Goal: Check status: Check status

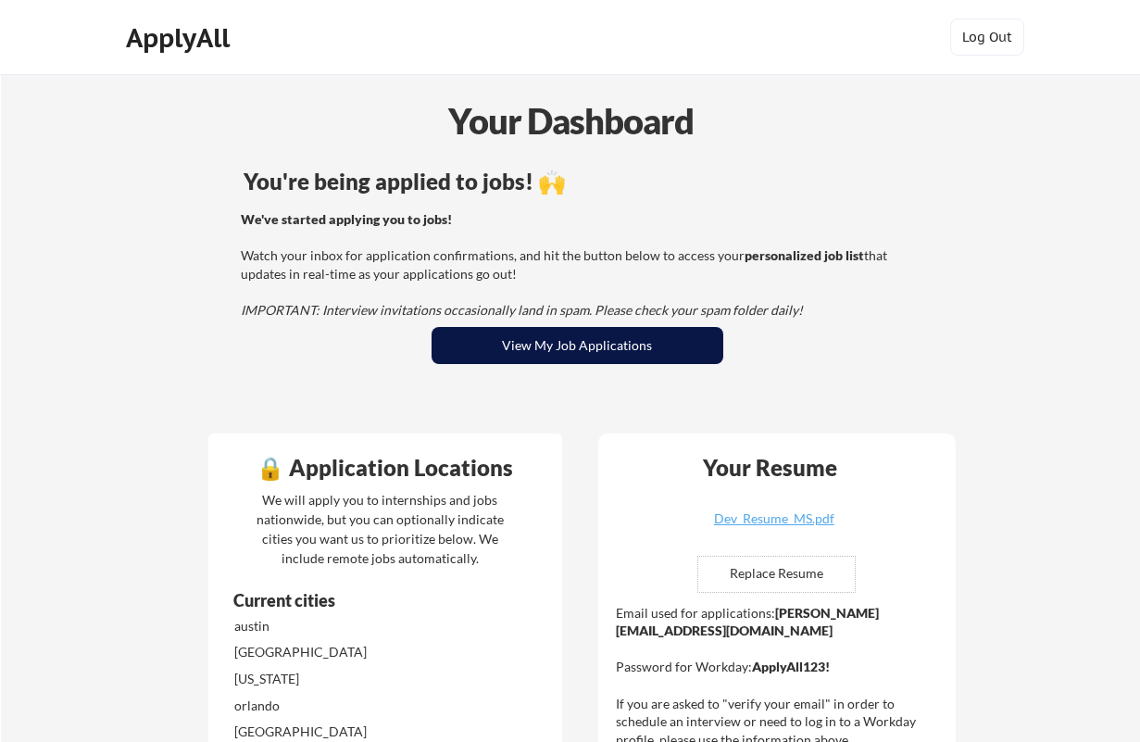
click at [622, 335] on button "View My Job Applications" at bounding box center [577, 345] width 292 height 37
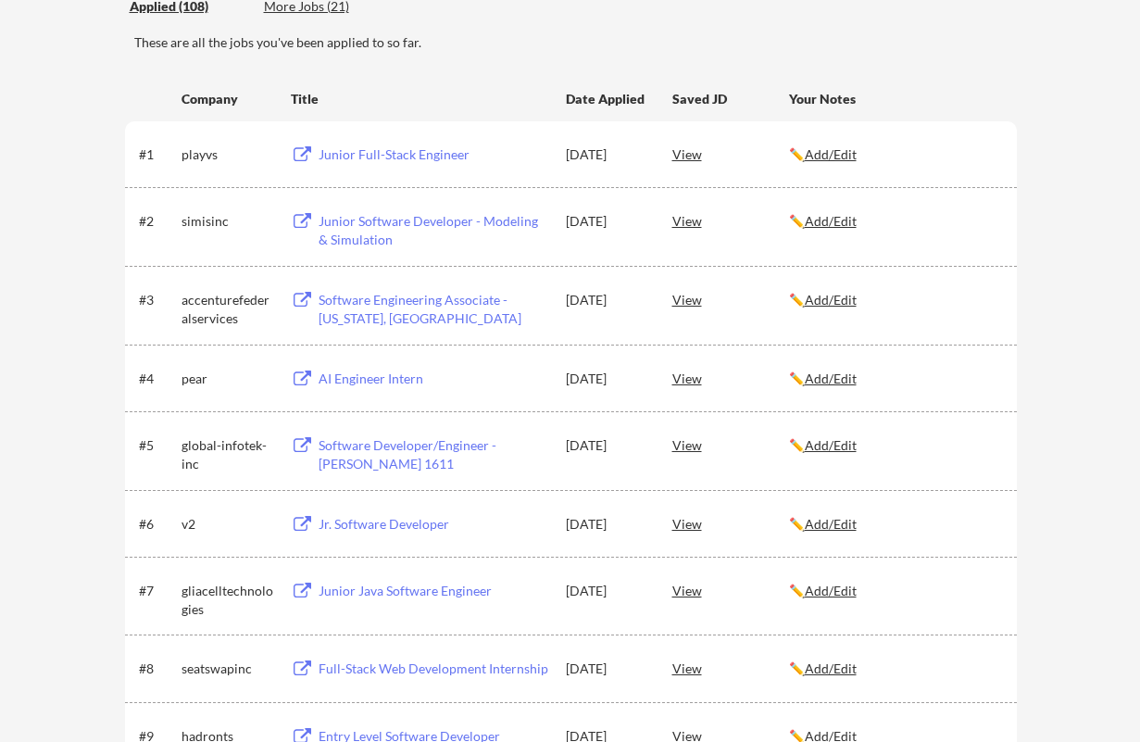
scroll to position [244, 0]
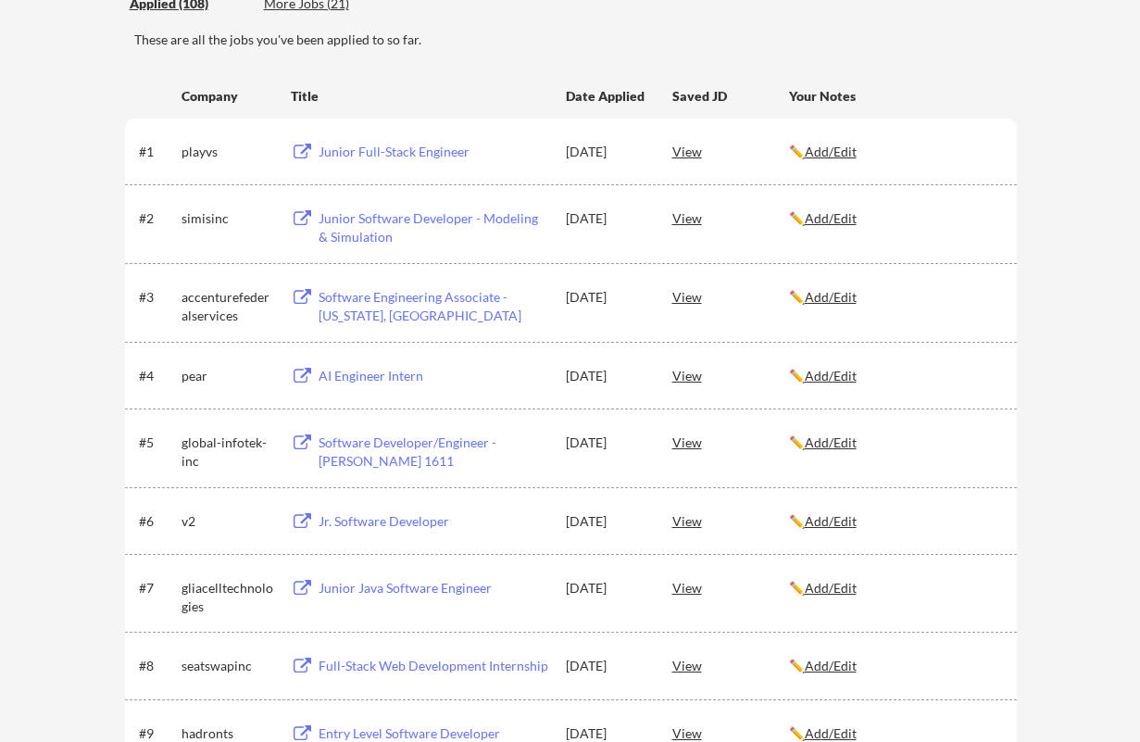
click at [682, 153] on div "View" at bounding box center [730, 150] width 117 height 33
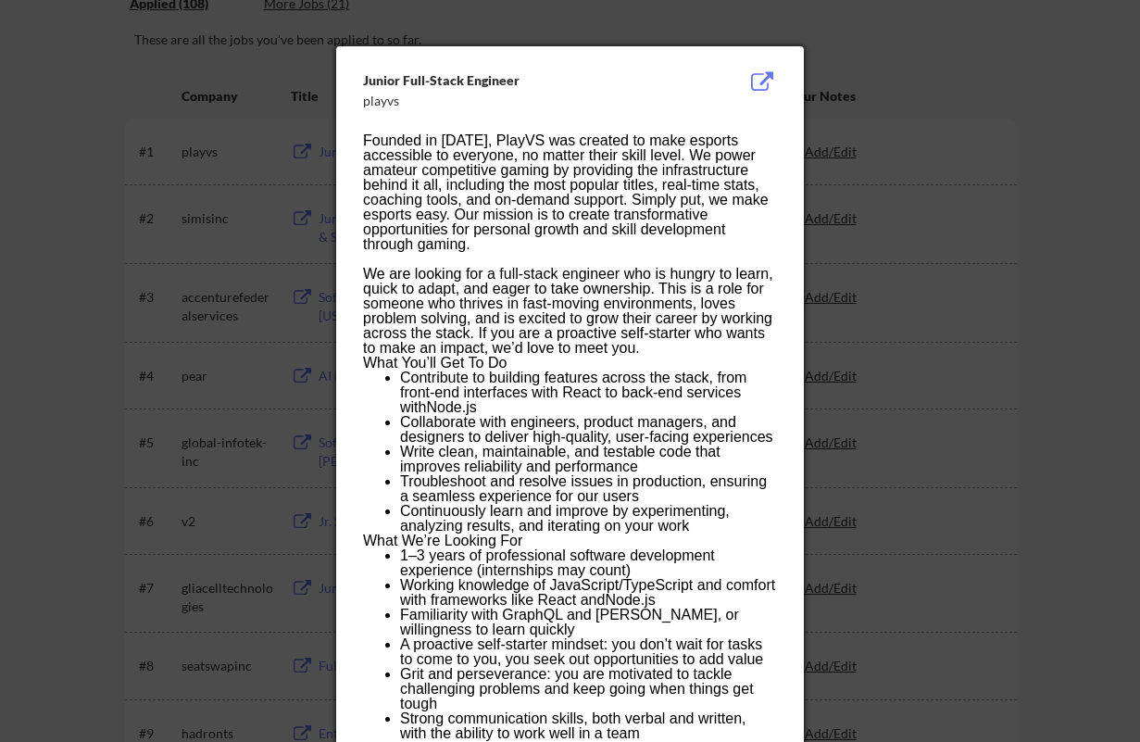
click at [890, 83] on div at bounding box center [570, 371] width 1140 height 742
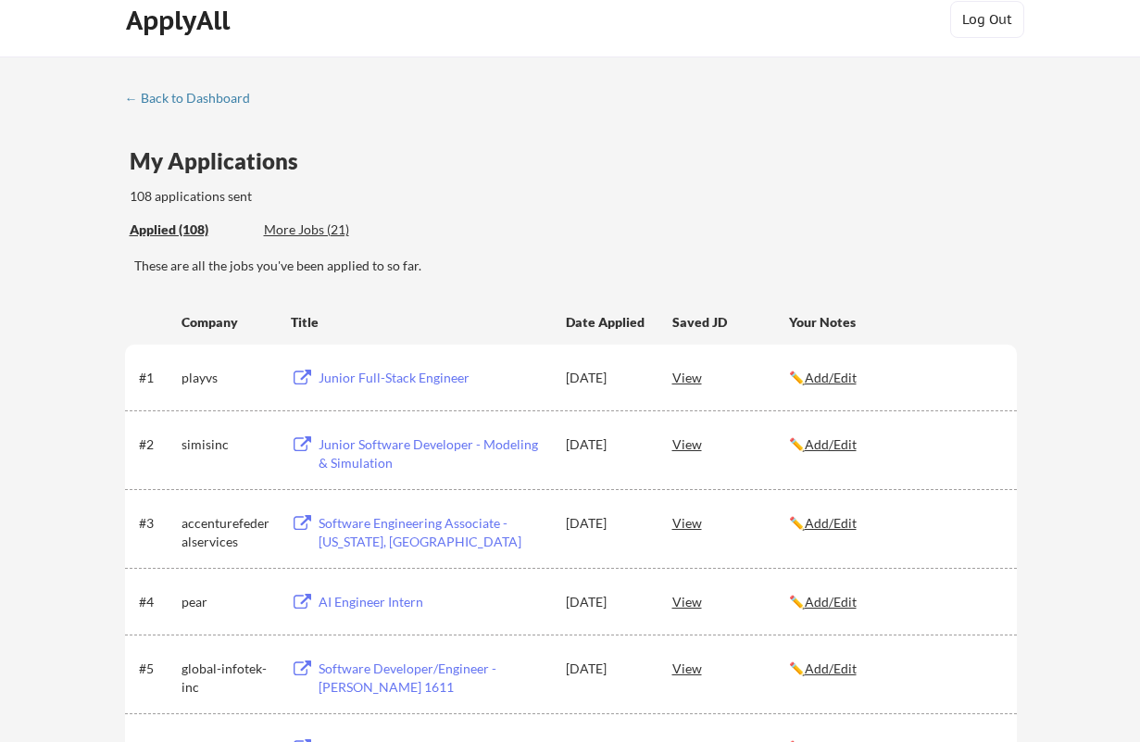
scroll to position [3333, 0]
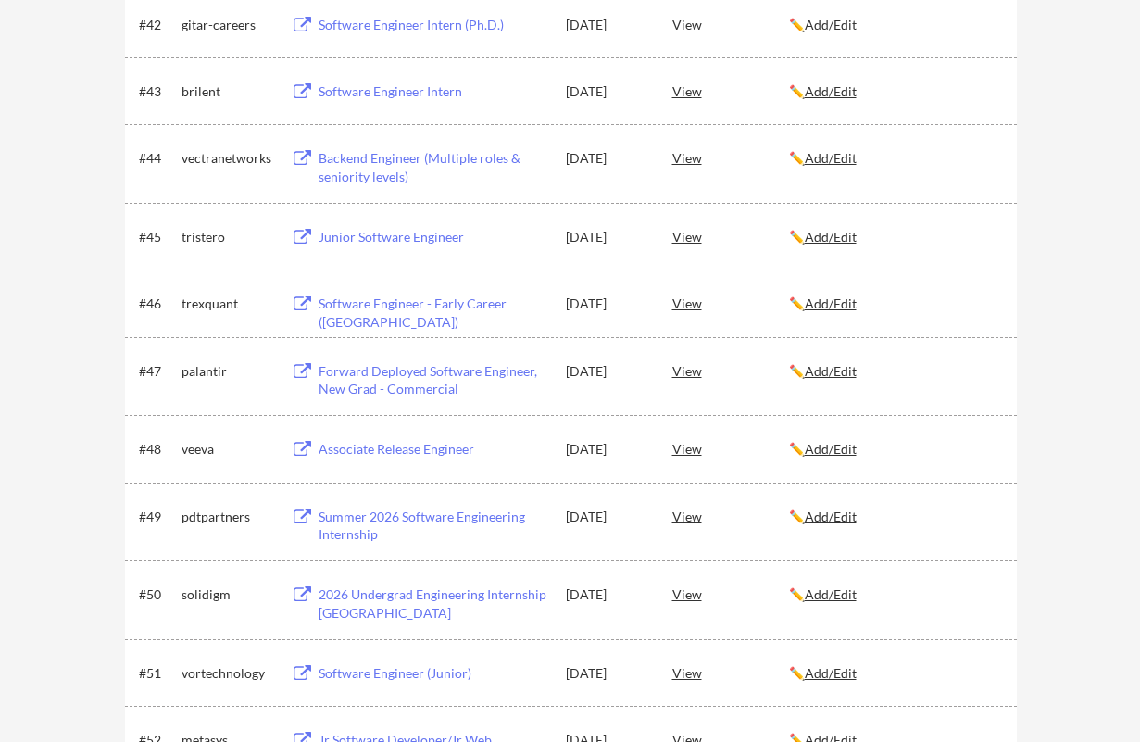
click at [1038, 352] on div "← Back to Dashboard My Applications 108 applications sent Applied (108) More Jo…" at bounding box center [570, 530] width 1140 height 7578
